Goal: Transaction & Acquisition: Purchase product/service

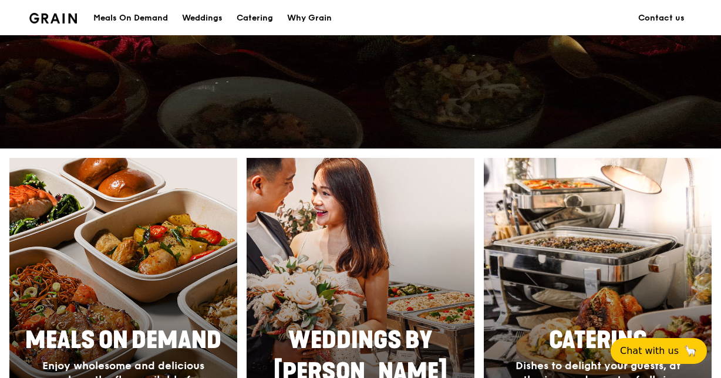
scroll to position [446, 0]
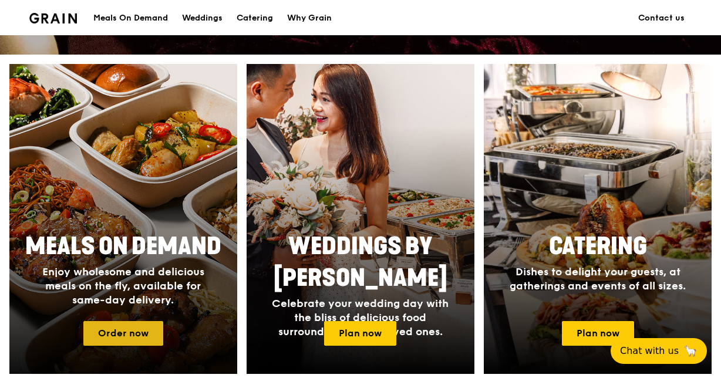
click at [133, 330] on link "Order now" at bounding box center [123, 333] width 80 height 25
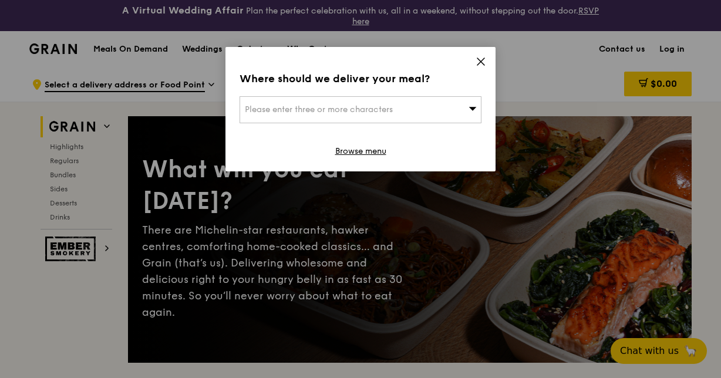
click at [486, 59] on div "Where should we deliver your meal? Please enter three or more characters Browse…" at bounding box center [360, 109] width 270 height 124
click at [471, 60] on div "Where should we deliver your meal? Please enter three or more characters Browse…" at bounding box center [360, 109] width 270 height 124
click at [486, 64] on div "Where should we deliver your meal? Please enter three or more characters Browse…" at bounding box center [360, 109] width 270 height 124
click at [466, 115] on div "Please enter three or more characters" at bounding box center [361, 109] width 242 height 27
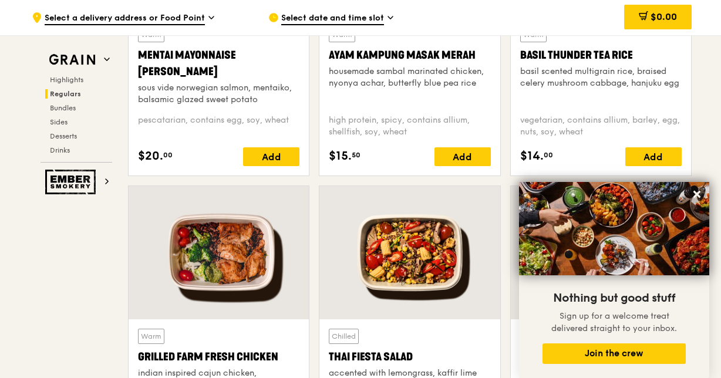
scroll to position [1362, 0]
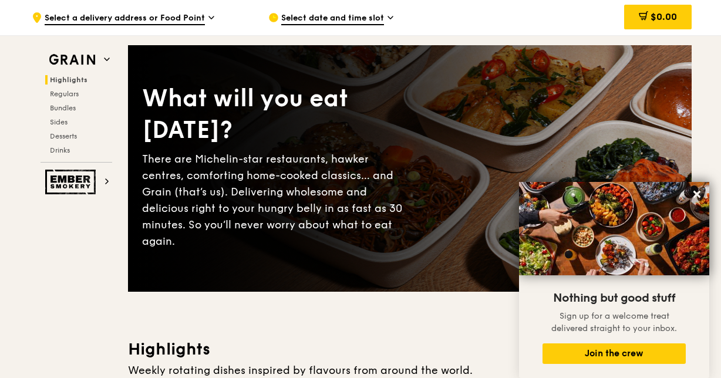
scroll to position [0, 0]
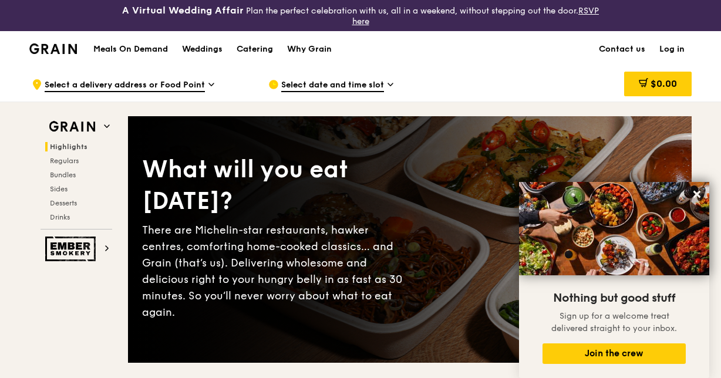
click at [41, 43] on img at bounding box center [53, 48] width 48 height 11
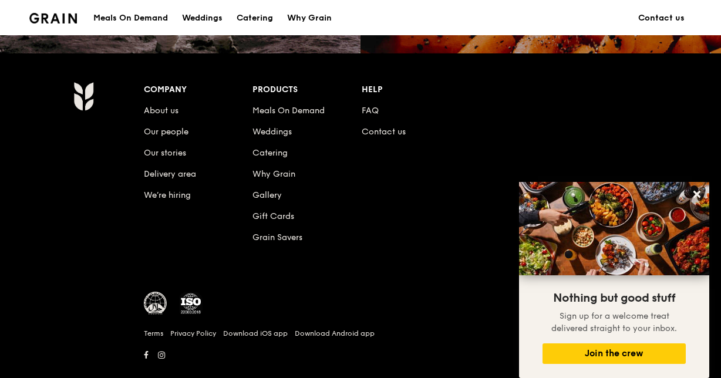
scroll to position [1220, 0]
